Goal: Task Accomplishment & Management: Use online tool/utility

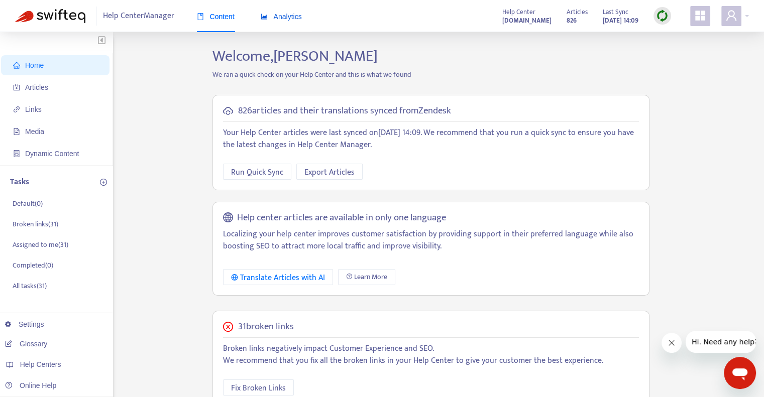
click at [289, 21] on div "Analytics" at bounding box center [281, 16] width 41 height 11
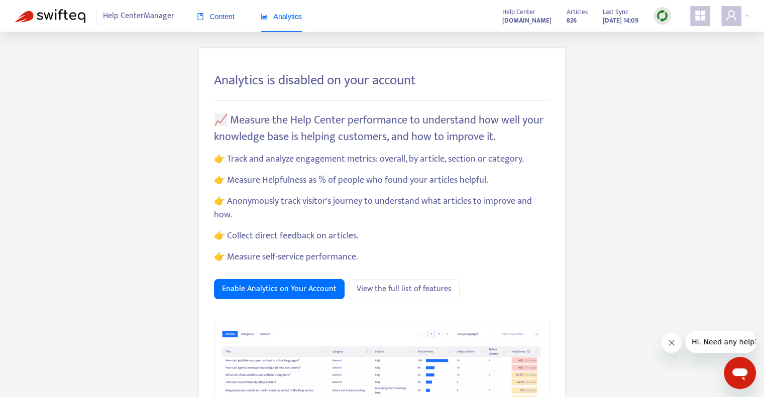
click at [220, 15] on span "Content" at bounding box center [216, 17] width 38 height 8
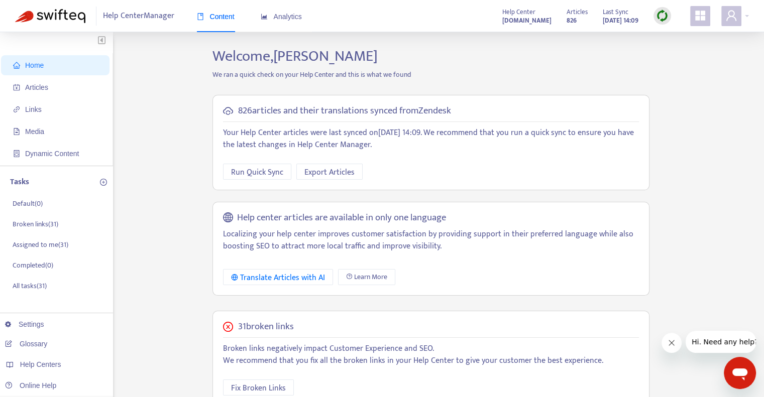
click at [40, 68] on span "Home" at bounding box center [34, 65] width 19 height 8
click at [35, 68] on span "Home" at bounding box center [34, 65] width 19 height 8
click at [36, 84] on span "Articles" at bounding box center [36, 87] width 23 height 8
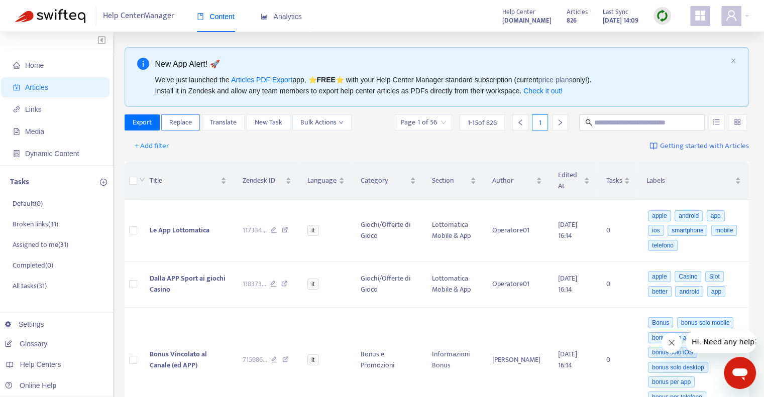
click at [188, 124] on span "Replace" at bounding box center [180, 122] width 23 height 11
